Goal: Find specific page/section: Find specific page/section

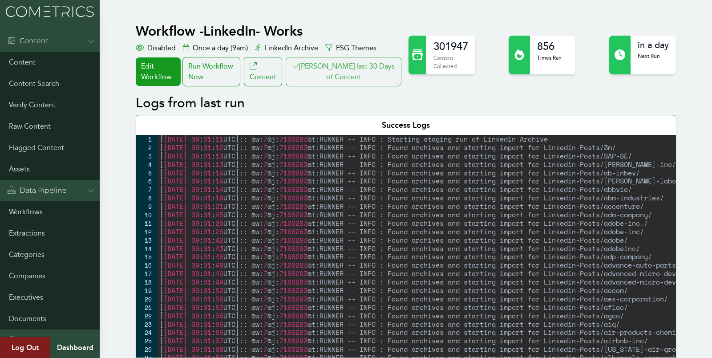
click at [339, 69] on button "Clair last 30 Days of Content" at bounding box center [344, 71] width 116 height 29
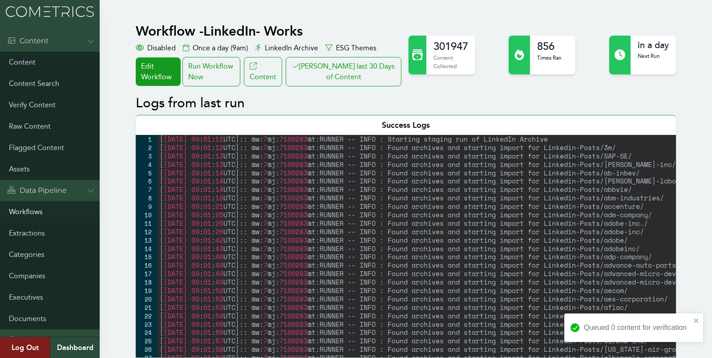
click at [37, 213] on link "Workflows" at bounding box center [50, 211] width 100 height 21
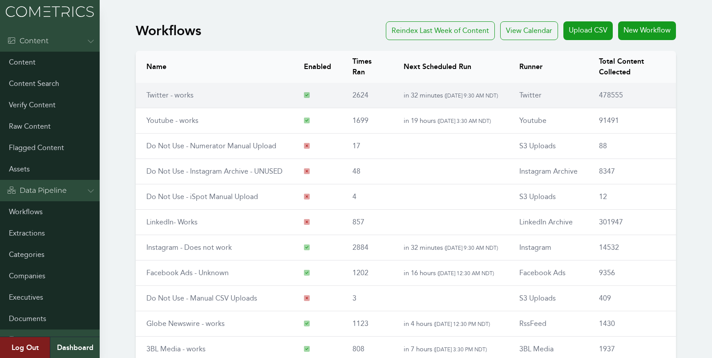
click at [169, 94] on link "Twitter - works" at bounding box center [170, 95] width 47 height 8
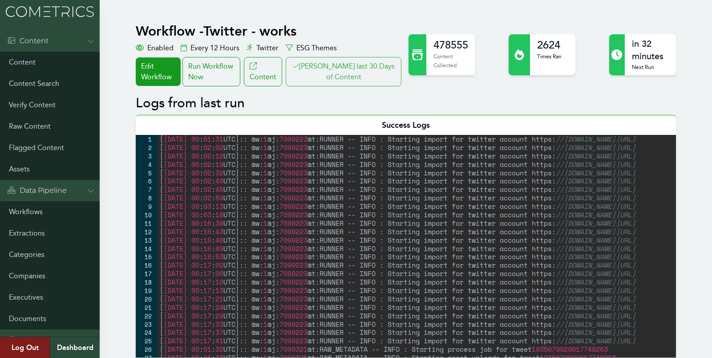
click at [353, 68] on button "Clair last 30 Days of Content" at bounding box center [344, 71] width 116 height 29
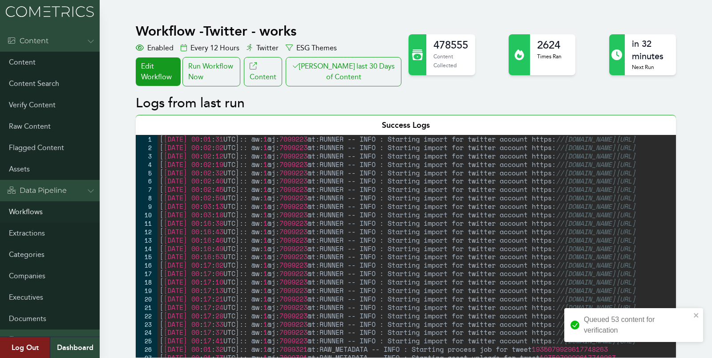
click at [22, 207] on link "Workflows" at bounding box center [50, 211] width 100 height 21
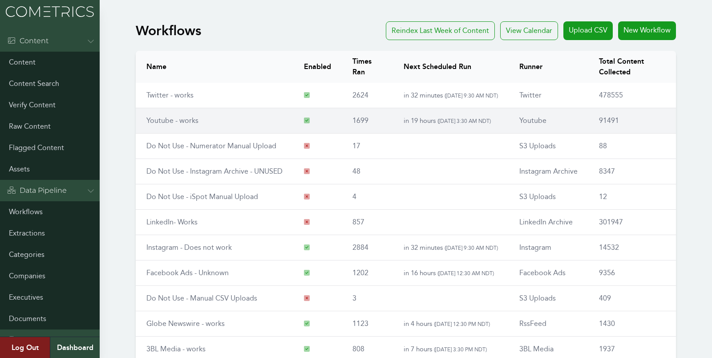
click at [176, 117] on link "Youtube - works" at bounding box center [173, 120] width 52 height 8
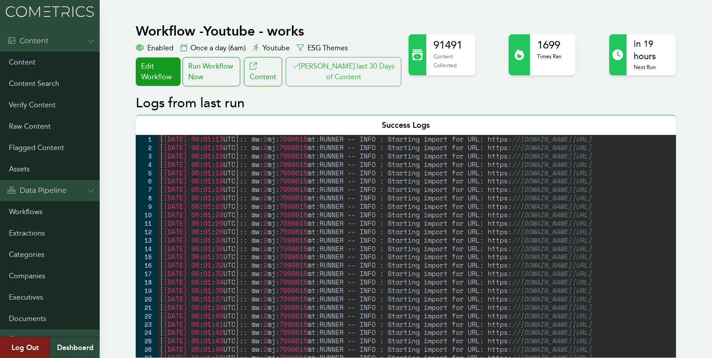
click at [360, 69] on button "Clair last 30 Days of Content" at bounding box center [344, 71] width 116 height 29
click at [26, 217] on link "Workflows" at bounding box center [50, 211] width 100 height 21
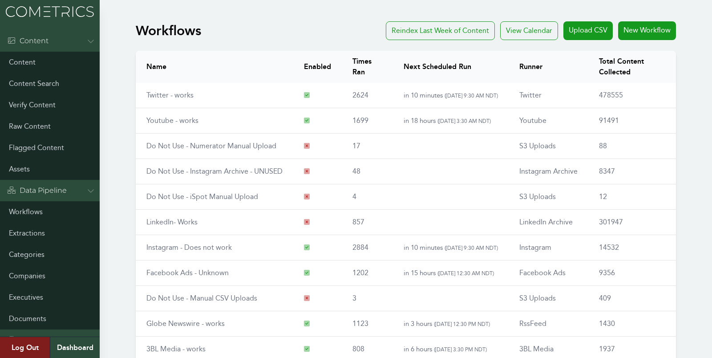
scroll to position [102, 0]
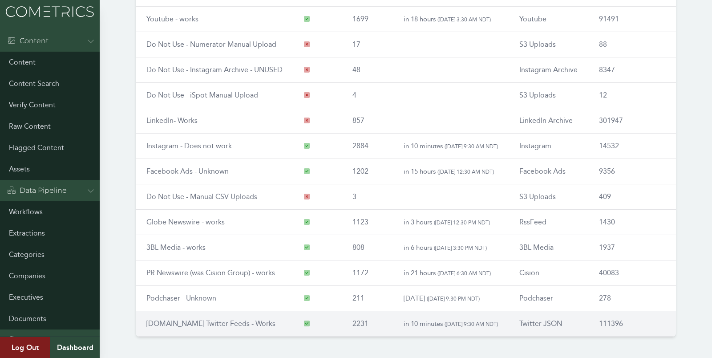
click at [161, 316] on td "[DOMAIN_NAME] Twitter Feeds - Works" at bounding box center [215, 323] width 158 height 25
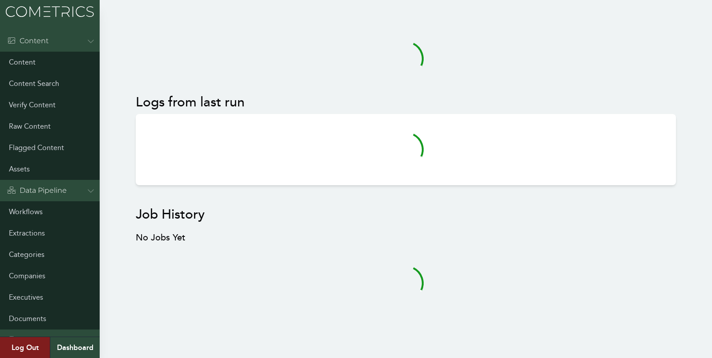
click at [161, 316] on div "Job History No Jobs Yet" at bounding box center [406, 263] width 540 height 112
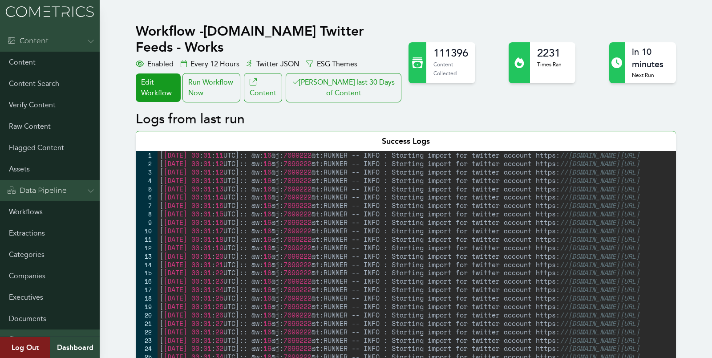
click at [349, 74] on button "[PERSON_NAME] last 30 Days of Content" at bounding box center [344, 87] width 116 height 29
